Goal: Information Seeking & Learning: Check status

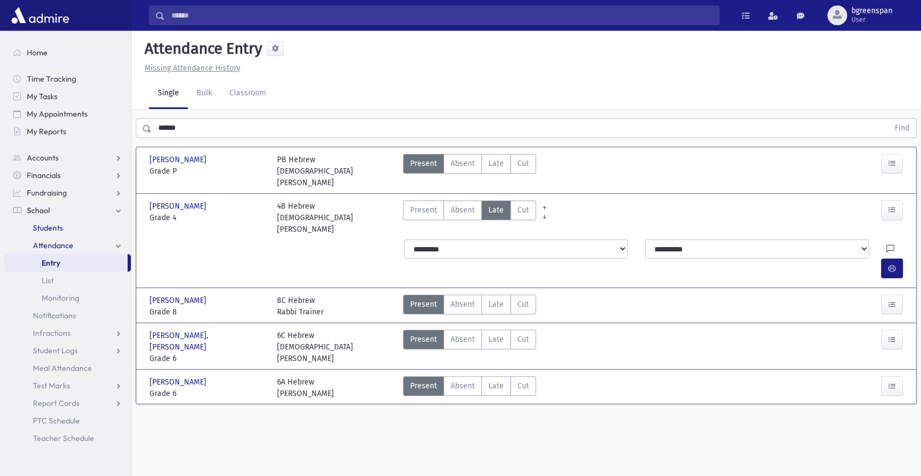
click at [48, 226] on span "Students" at bounding box center [48, 228] width 30 height 10
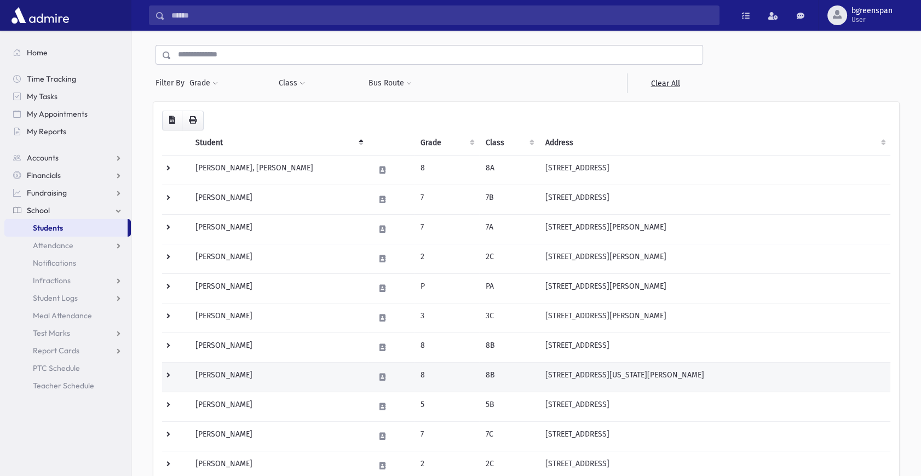
scroll to position [149, 0]
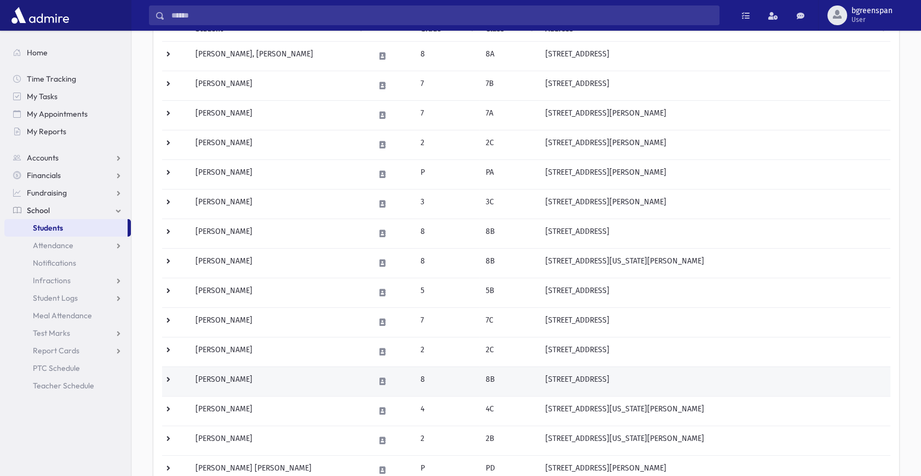
click at [593, 378] on td "3 Gudz Road Lakewood, NJ 08701" at bounding box center [715, 381] width 352 height 30
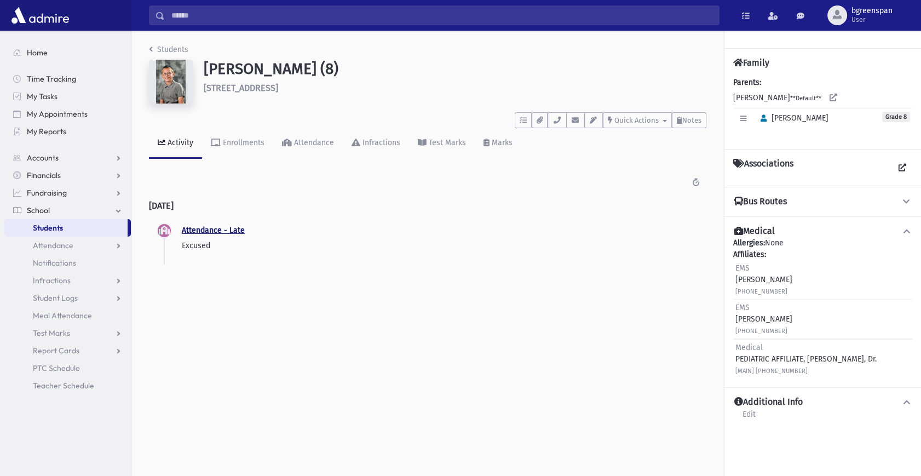
click at [208, 235] on link "Attendance - Late" at bounding box center [213, 230] width 63 height 9
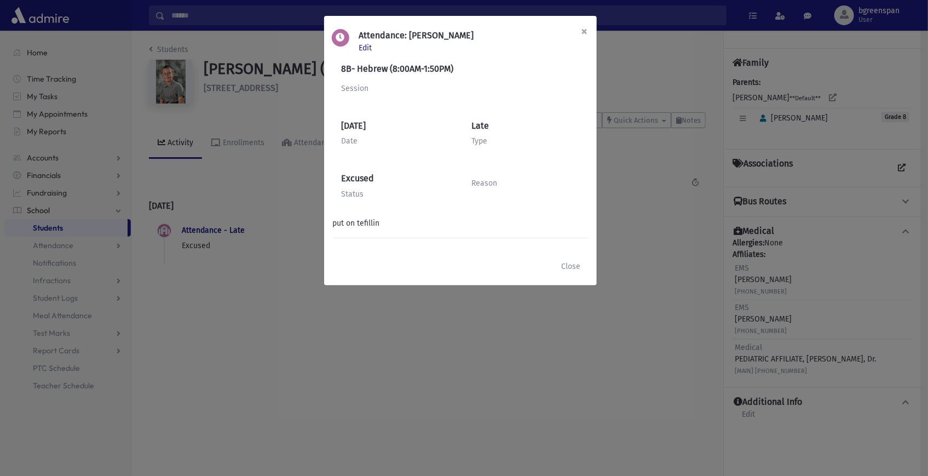
click at [584, 32] on span "×" at bounding box center [585, 31] width 7 height 15
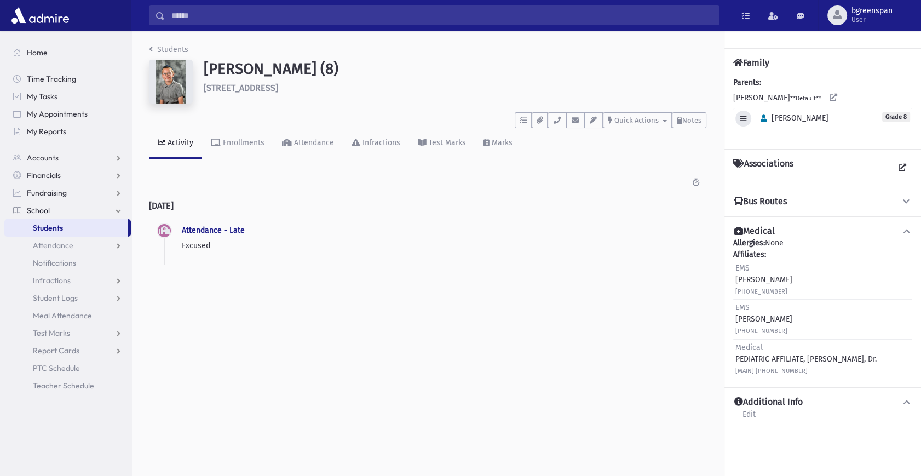
click at [743, 120] on icon "button" at bounding box center [743, 118] width 6 height 7
click at [776, 95] on div "Parents: ASZKNAZY, Yehuda **Default** Edit Individual Delete Individual Set Pri…" at bounding box center [822, 109] width 179 height 64
click at [746, 96] on div "Parents: ASZKNAZY, Yehuda **Default** Edit Individual Delete Individual Set Pri…" at bounding box center [822, 109] width 179 height 64
click at [753, 87] on div "Parents: ASZKNAZY, Yehuda **Default** Edit Individual Delete Individual Set Pri…" at bounding box center [822, 109] width 179 height 64
click at [837, 95] on icon at bounding box center [834, 98] width 8 height 8
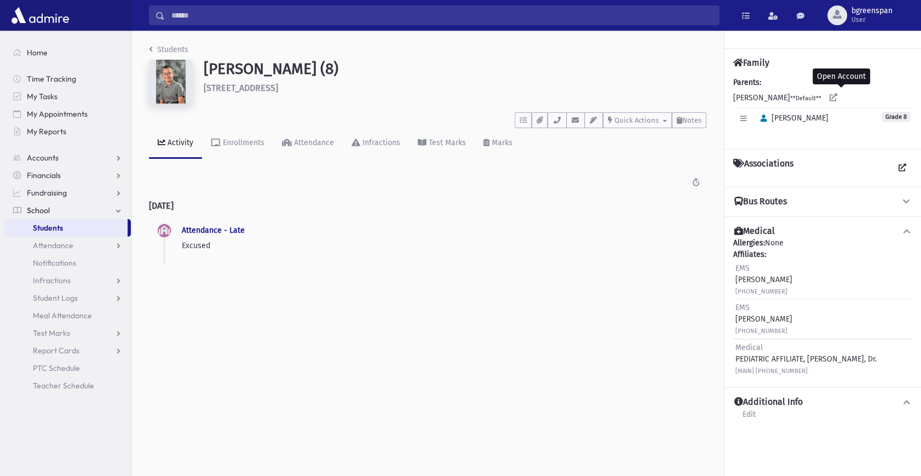
click at [49, 225] on span "Students" at bounding box center [48, 228] width 30 height 10
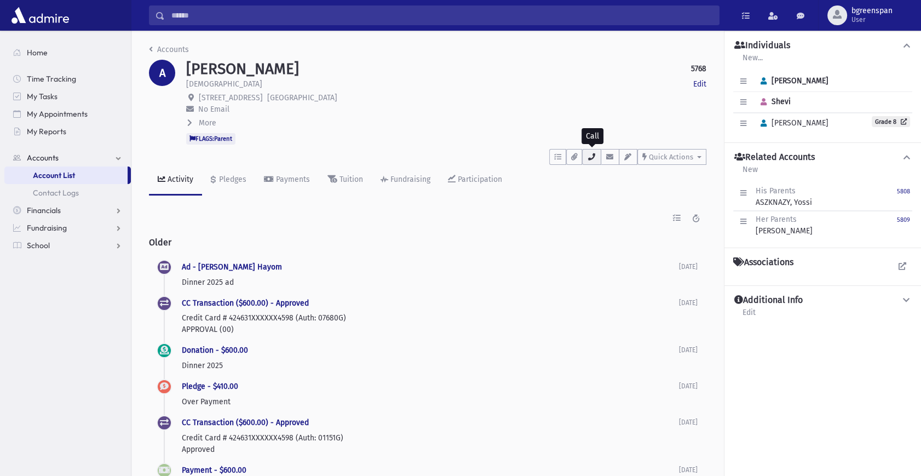
click at [594, 157] on icon "button" at bounding box center [591, 156] width 9 height 7
drag, startPoint x: 785, startPoint y: 99, endPoint x: 743, endPoint y: 101, distance: 41.7
click at [743, 101] on icon "button" at bounding box center [743, 102] width 6 height 7
click at [763, 127] on link "Edit Individual" at bounding box center [780, 130] width 88 height 20
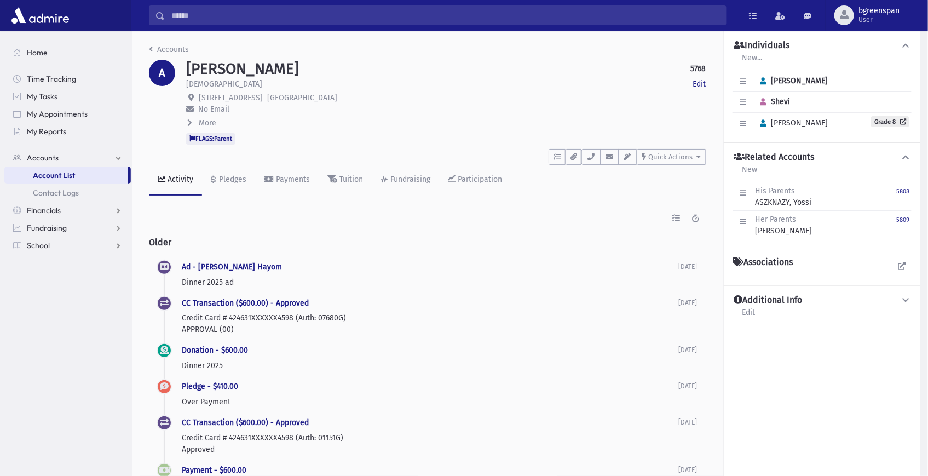
select select "****"
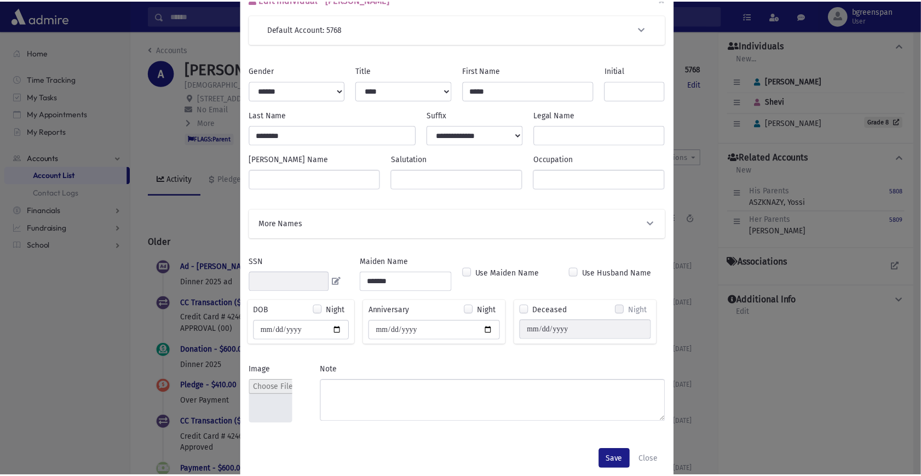
scroll to position [49, 0]
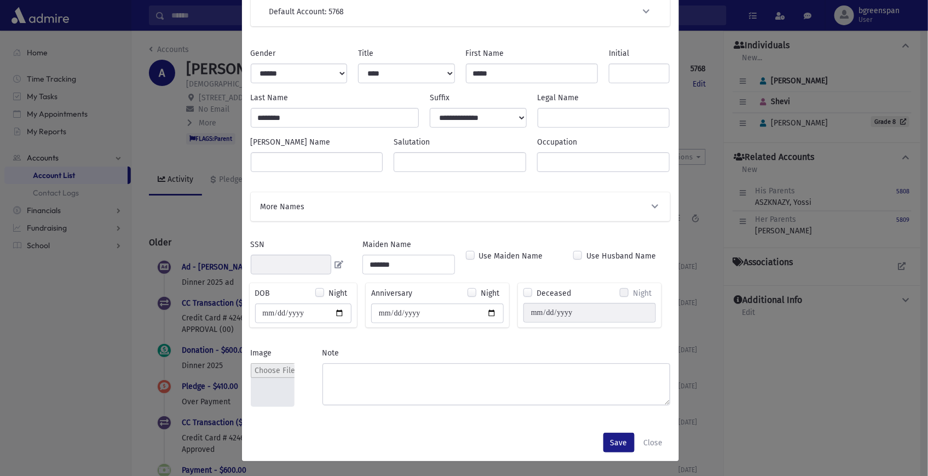
click at [767, 378] on div "Edit Individual - Shevi Aszknazy × Default Account: 5768 Search Results All Acc…" at bounding box center [464, 238] width 928 height 476
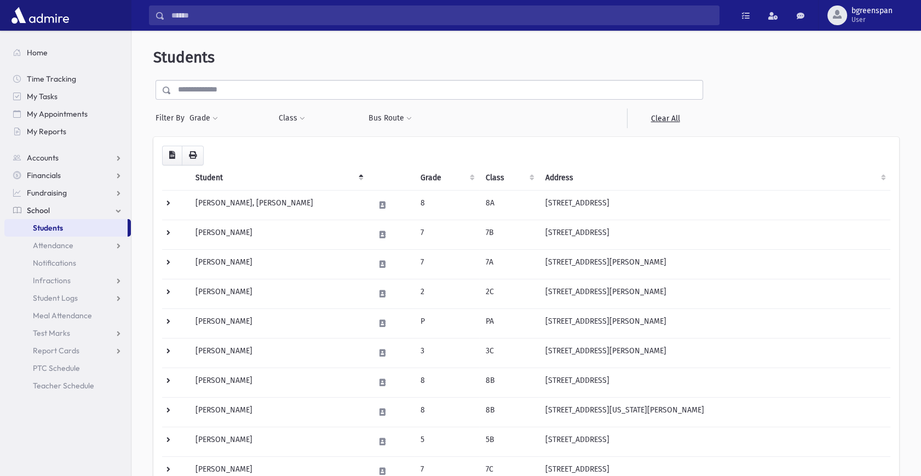
click at [240, 95] on input "text" at bounding box center [436, 90] width 531 height 20
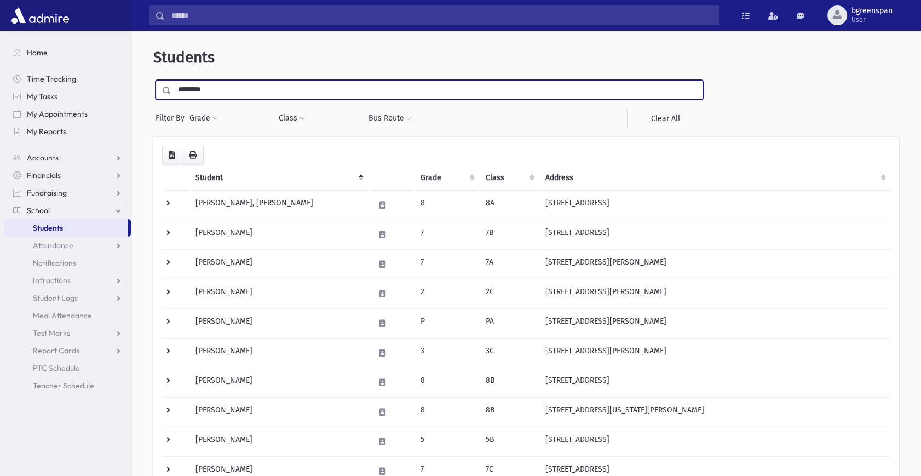
type input "********"
click at [153, 80] on input "submit" at bounding box center [168, 87] width 31 height 15
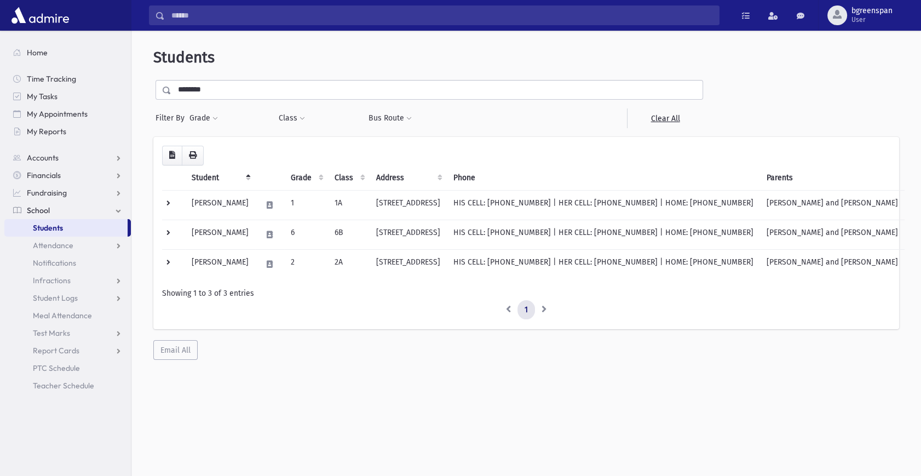
click at [669, 354] on div "Loading... Student Grade Class Address Phone Parents Email Hebrew First Hebrew …" at bounding box center [526, 248] width 746 height 223
click at [540, 310] on li at bounding box center [544, 310] width 19 height 20
click at [510, 305] on li at bounding box center [508, 310] width 19 height 20
click at [589, 368] on div "Students ******** Filter By Grade * * * * * * * * * Filter Class ** **" at bounding box center [526, 204] width 781 height 338
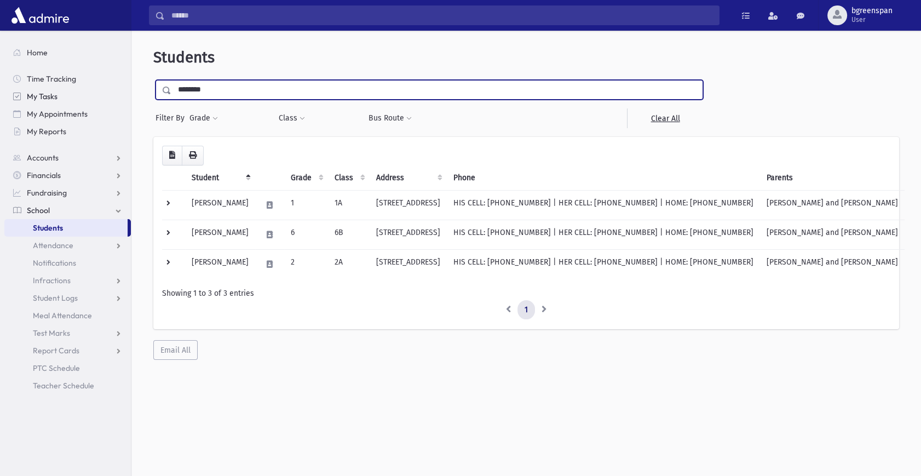
drag, startPoint x: 262, startPoint y: 88, endPoint x: 14, endPoint y: 91, distance: 248.7
click at [14, 91] on div "Search Results All Accounts" at bounding box center [460, 252] width 921 height 505
type input "******"
click at [153, 80] on input "submit" at bounding box center [168, 87] width 31 height 15
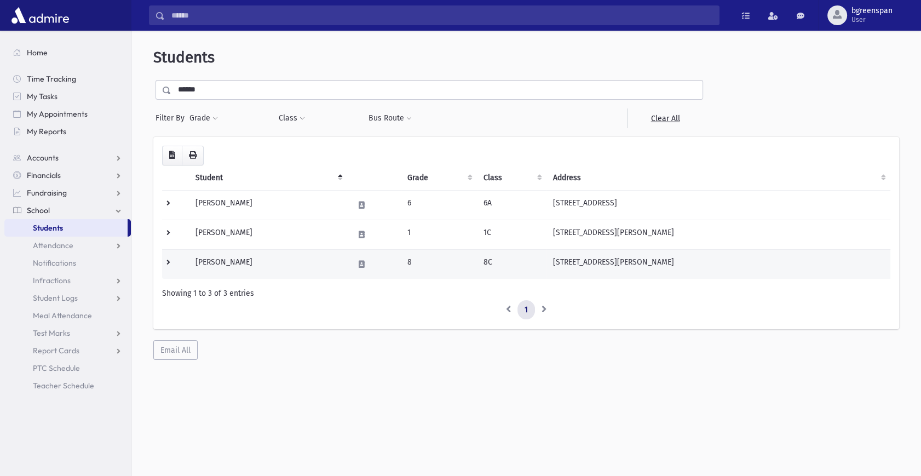
click at [580, 259] on td "[STREET_ADDRESS][PERSON_NAME]" at bounding box center [719, 264] width 344 height 30
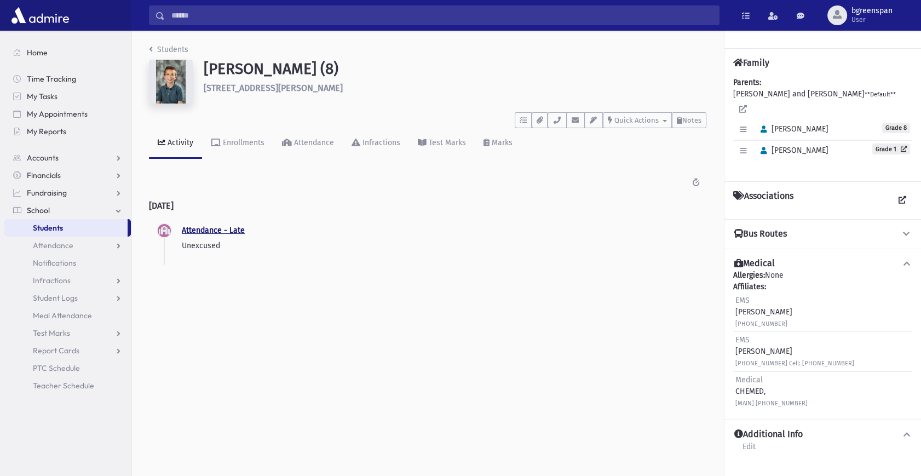
click at [200, 230] on link "Attendance - Late" at bounding box center [213, 230] width 63 height 9
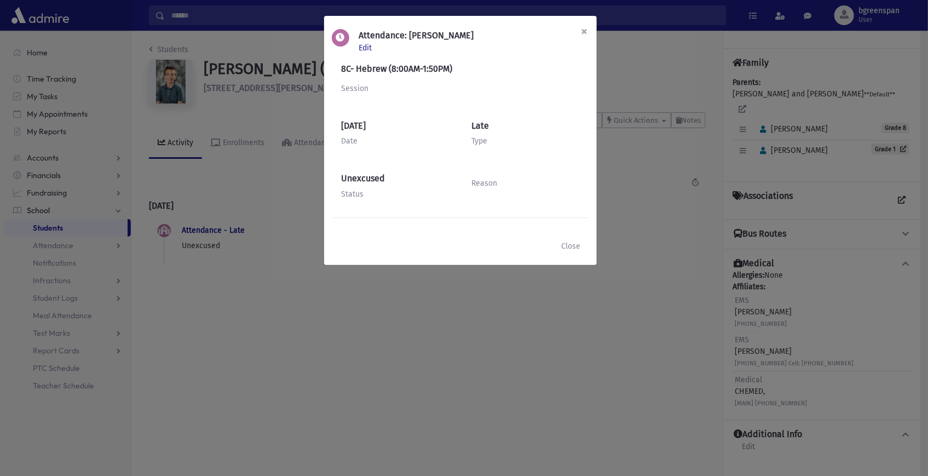
click at [583, 29] on span "×" at bounding box center [585, 31] width 7 height 15
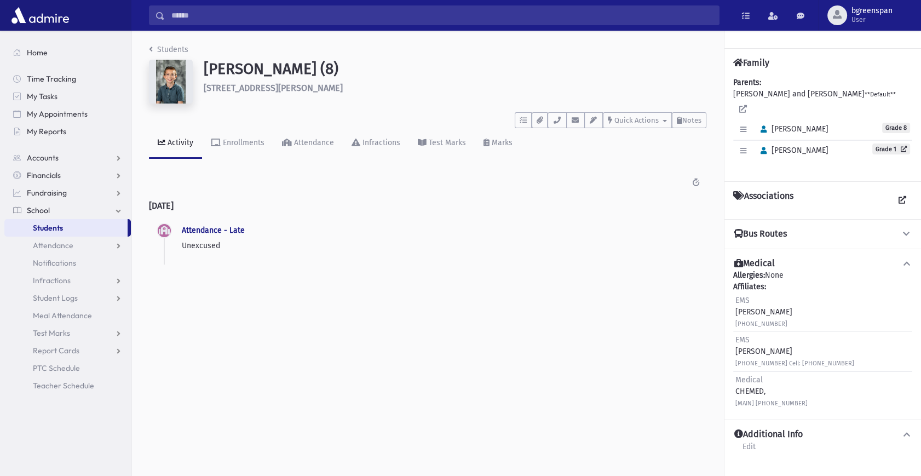
click at [164, 232] on icon at bounding box center [164, 230] width 11 height 7
click at [74, 246] on link "Attendance" at bounding box center [67, 246] width 127 height 18
click at [228, 228] on link "Attendance - Late" at bounding box center [213, 230] width 63 height 9
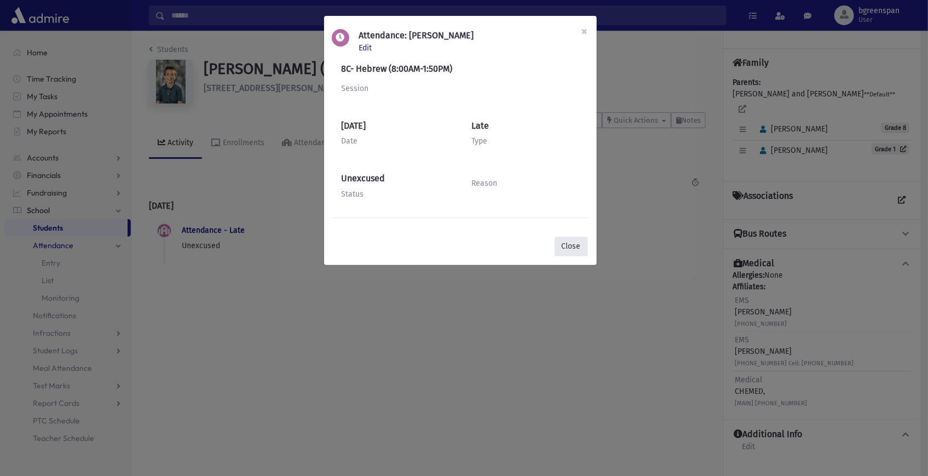
click at [575, 241] on button "Close" at bounding box center [571, 247] width 33 height 20
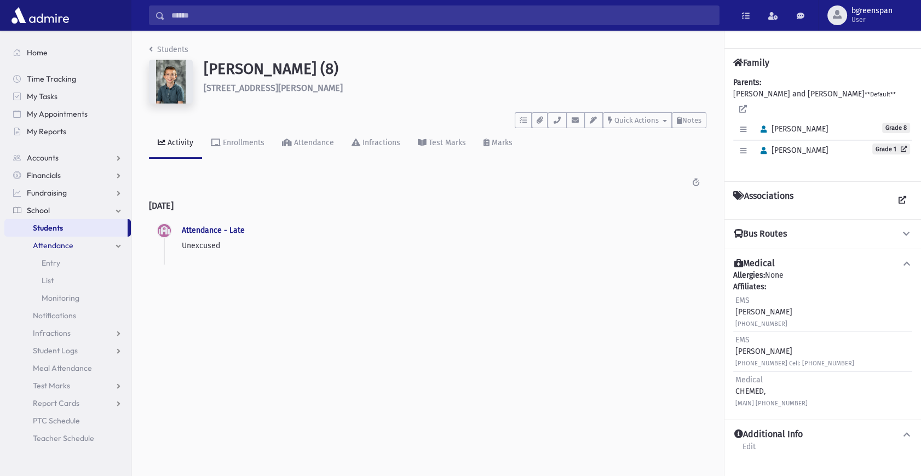
click at [35, 210] on span "School" at bounding box center [38, 210] width 23 height 10
click at [72, 159] on link "Accounts" at bounding box center [67, 158] width 127 height 18
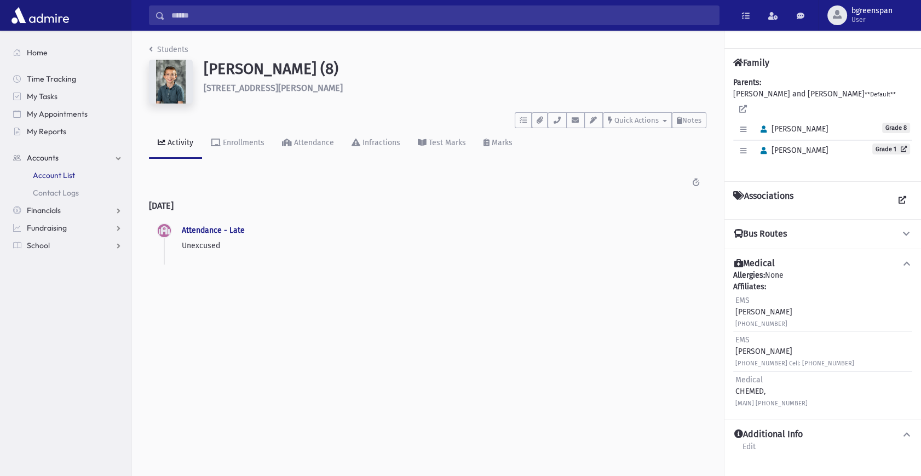
click at [50, 172] on span "Account List" at bounding box center [54, 175] width 42 height 10
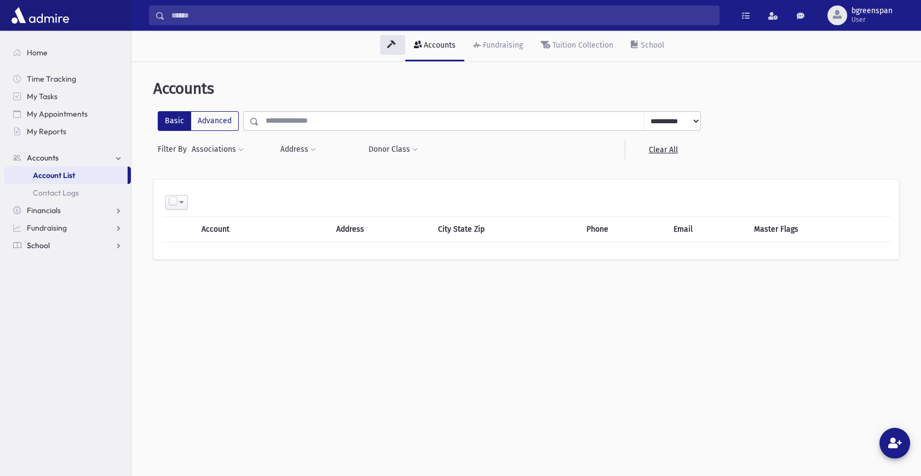
click at [44, 245] on span "School" at bounding box center [38, 245] width 23 height 10
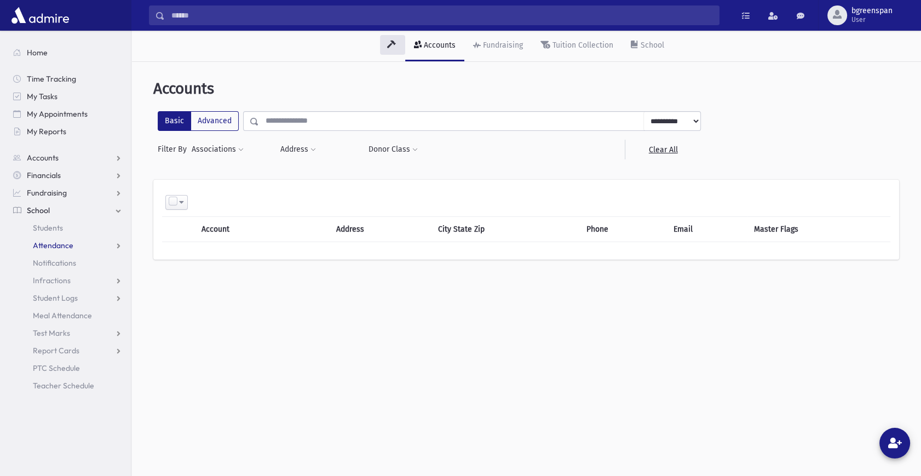
click at [51, 246] on span "Attendance" at bounding box center [53, 245] width 41 height 10
click at [56, 262] on span "Entry" at bounding box center [51, 263] width 19 height 10
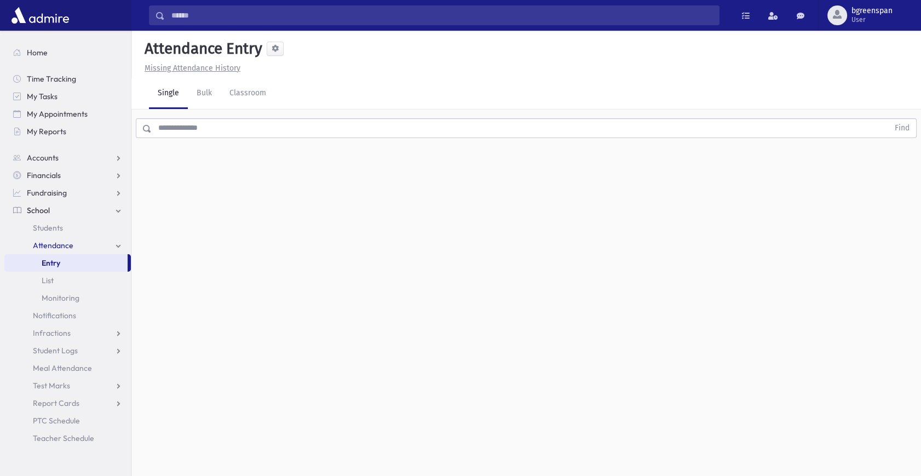
click at [263, 131] on input "text" at bounding box center [520, 128] width 737 height 20
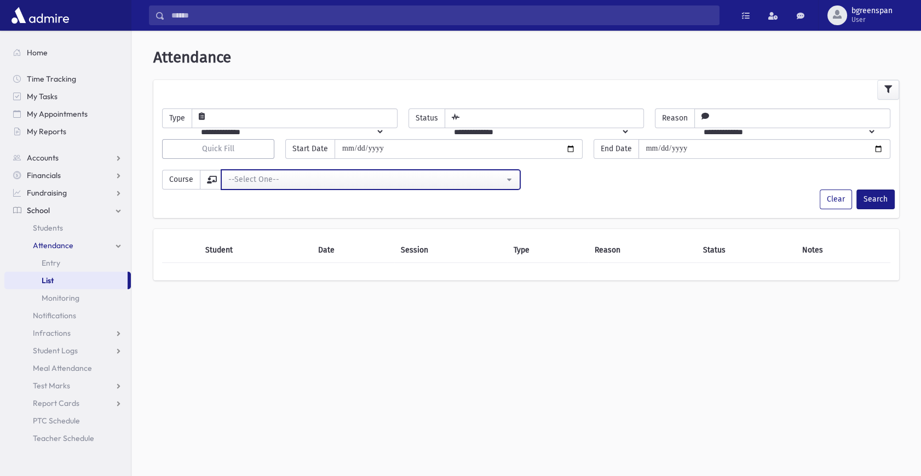
click at [246, 180] on div "--Select One--" at bounding box center [366, 180] width 276 height 12
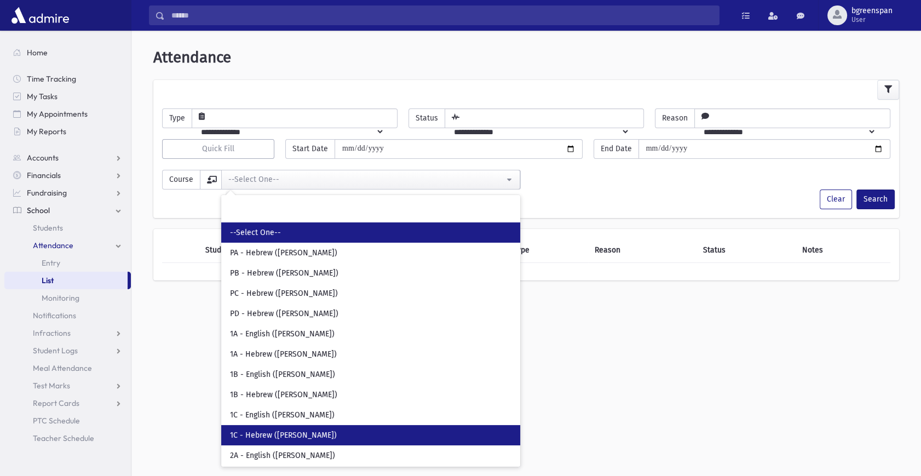
click at [282, 442] on link "1C - Hebrew ([PERSON_NAME])" at bounding box center [370, 435] width 299 height 20
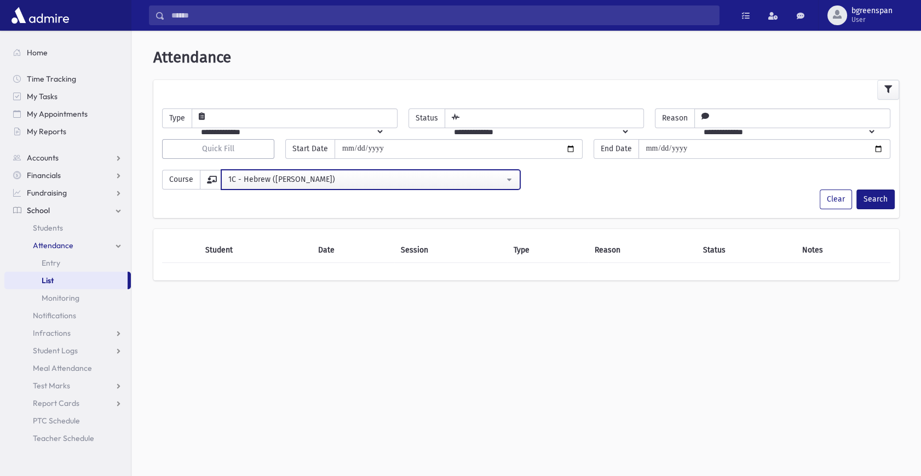
click at [341, 178] on div "1C - Hebrew ([PERSON_NAME])" at bounding box center [366, 180] width 276 height 12
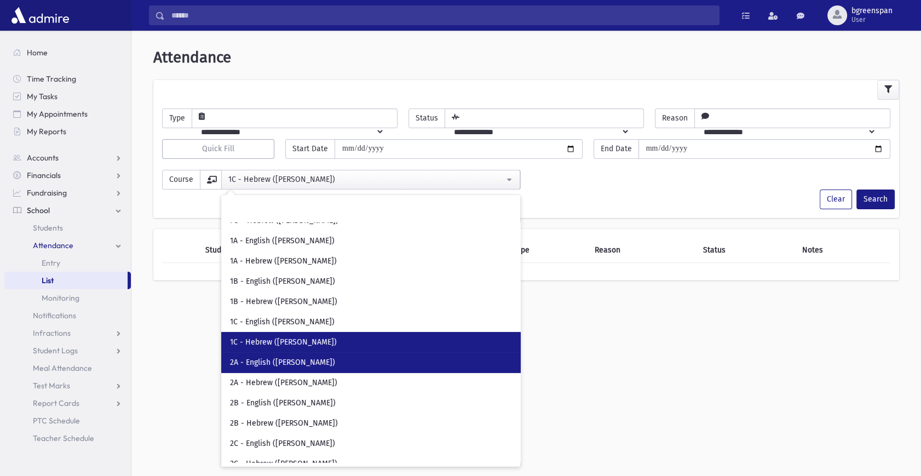
scroll to position [441, 0]
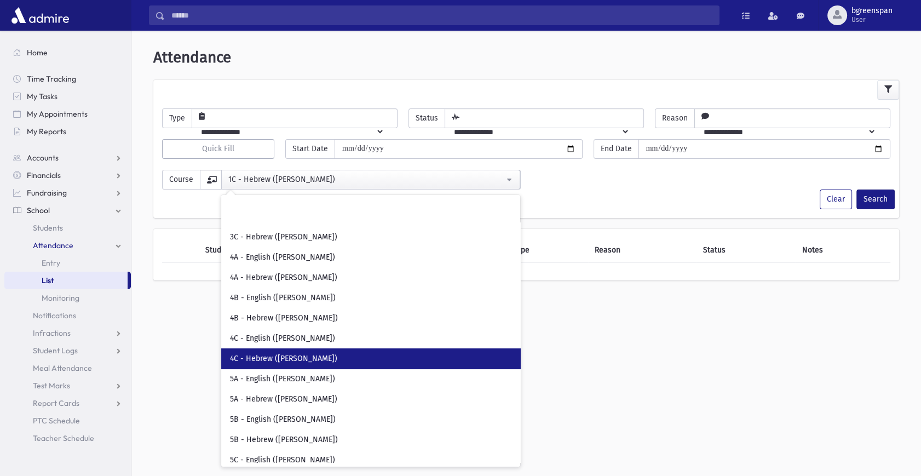
click at [310, 358] on span "4C - Hebrew ([PERSON_NAME])" at bounding box center [283, 358] width 107 height 11
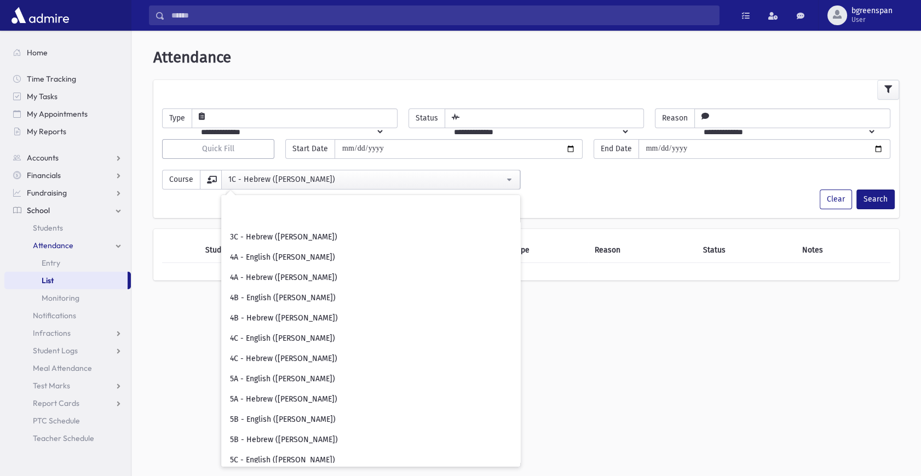
select select "***"
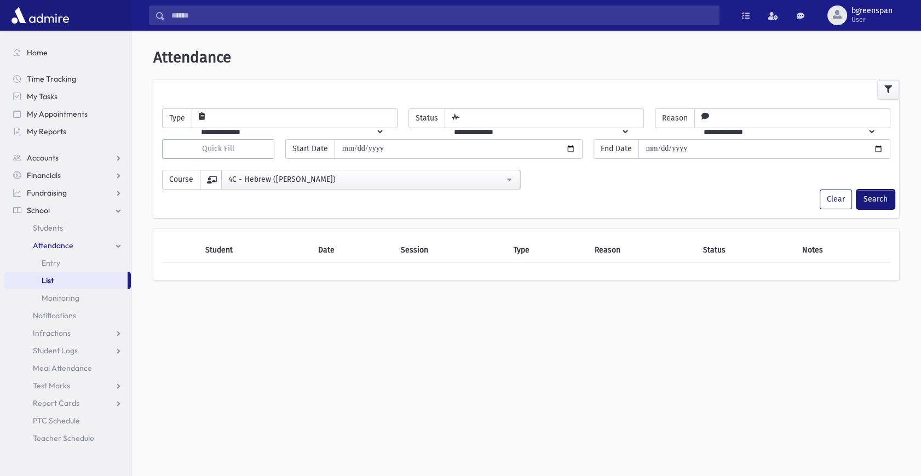
click at [874, 196] on button "Search" at bounding box center [876, 200] width 38 height 20
